Goal: Task Accomplishment & Management: Manage account settings

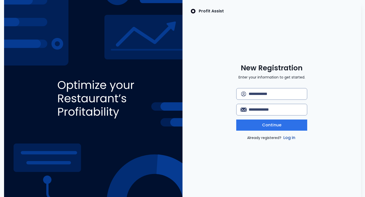
click at [289, 138] on link "Log in" at bounding box center [289, 138] width 14 height 6
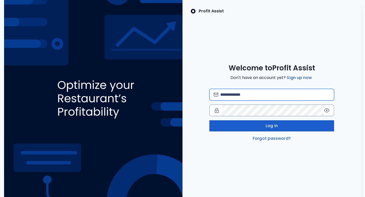
type input "**********"
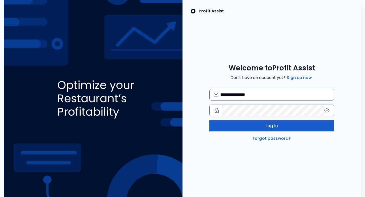
click at [284, 131] on button "Log in" at bounding box center [271, 125] width 125 height 11
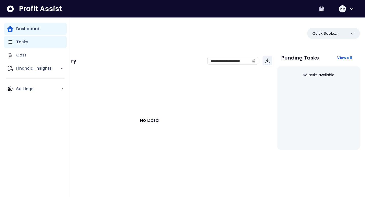
click at [25, 41] on p "Tasks" at bounding box center [22, 42] width 12 height 6
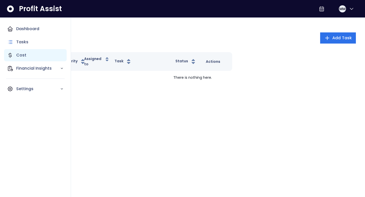
click at [23, 53] on p "Cost" at bounding box center [21, 55] width 10 height 6
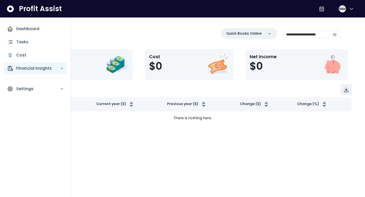
click at [25, 69] on p "Financial Insights" at bounding box center [38, 68] width 44 height 6
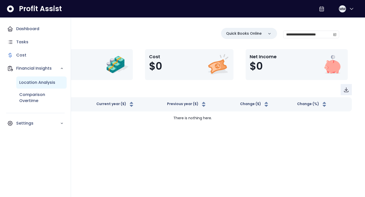
click at [26, 84] on p "Location Analysis" at bounding box center [37, 83] width 36 height 6
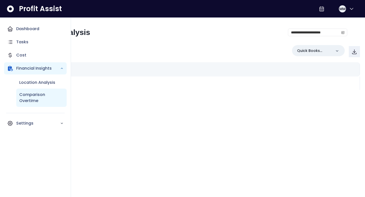
click at [28, 96] on p "Comparison Overtime" at bounding box center [41, 98] width 44 height 12
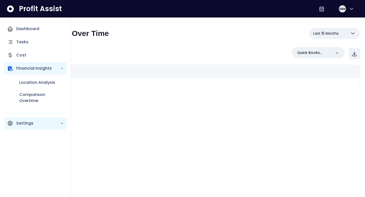
click at [25, 120] on p "Settings" at bounding box center [38, 123] width 44 height 6
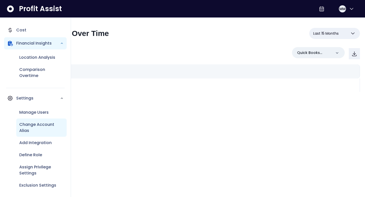
scroll to position [27, 0]
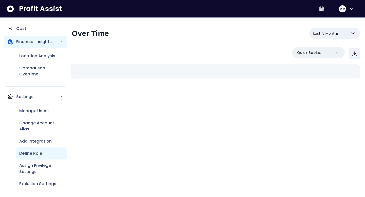
click at [30, 154] on p "Define Role" at bounding box center [30, 154] width 23 height 6
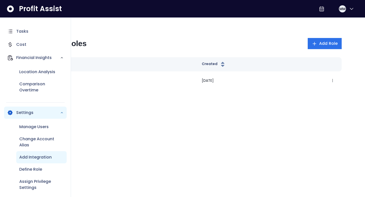
scroll to position [27, 0]
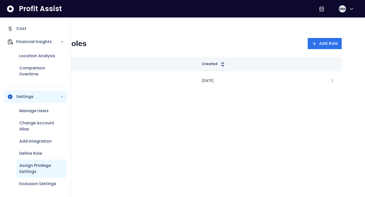
click at [22, 169] on p "Assign Privilege Settings" at bounding box center [41, 169] width 44 height 12
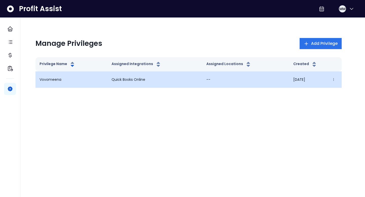
click at [208, 79] on p "--" at bounding box center [245, 79] width 79 height 5
click at [334, 79] on icon "button" at bounding box center [334, 80] width 4 height 4
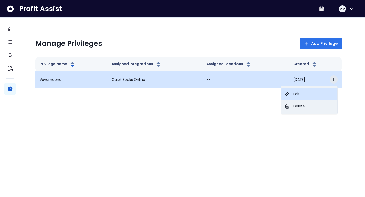
click at [312, 92] on button "Edit" at bounding box center [309, 94] width 56 height 12
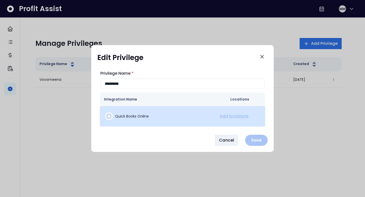
click at [105, 117] on div at bounding box center [109, 116] width 8 height 8
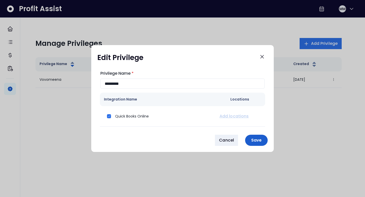
click at [253, 140] on p "Save" at bounding box center [256, 140] width 16 height 5
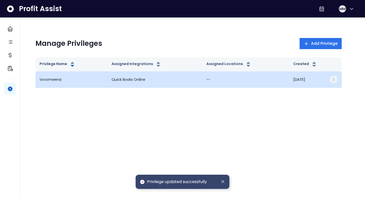
click at [333, 80] on icon "button" at bounding box center [334, 80] width 4 height 4
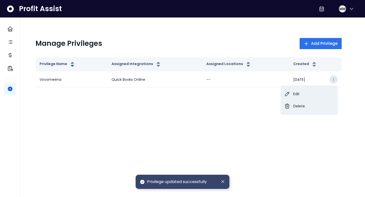
click at [249, 103] on html "Dashboard Tasks Cost Financial Insights Settings Profit Assist MM Manage Privil…" at bounding box center [182, 51] width 365 height 103
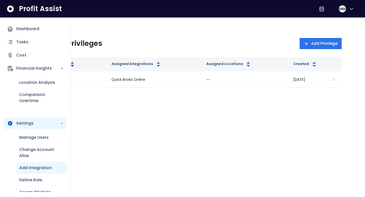
scroll to position [27, 0]
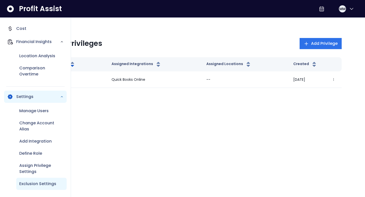
click at [26, 181] on p "Exclusion Settings" at bounding box center [37, 184] width 37 height 6
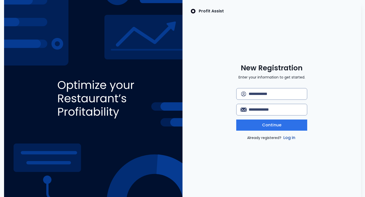
click at [289, 137] on link "Log in" at bounding box center [289, 138] width 14 height 6
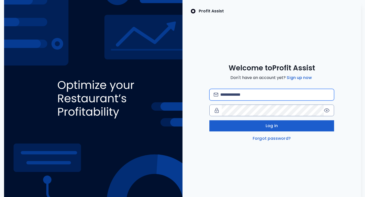
type input "**********"
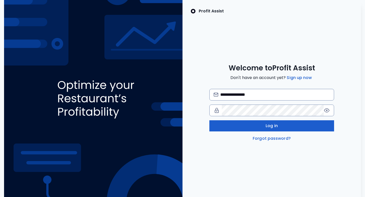
click at [268, 125] on span "Log in" at bounding box center [272, 126] width 12 height 6
